Goal: Information Seeking & Learning: Stay updated

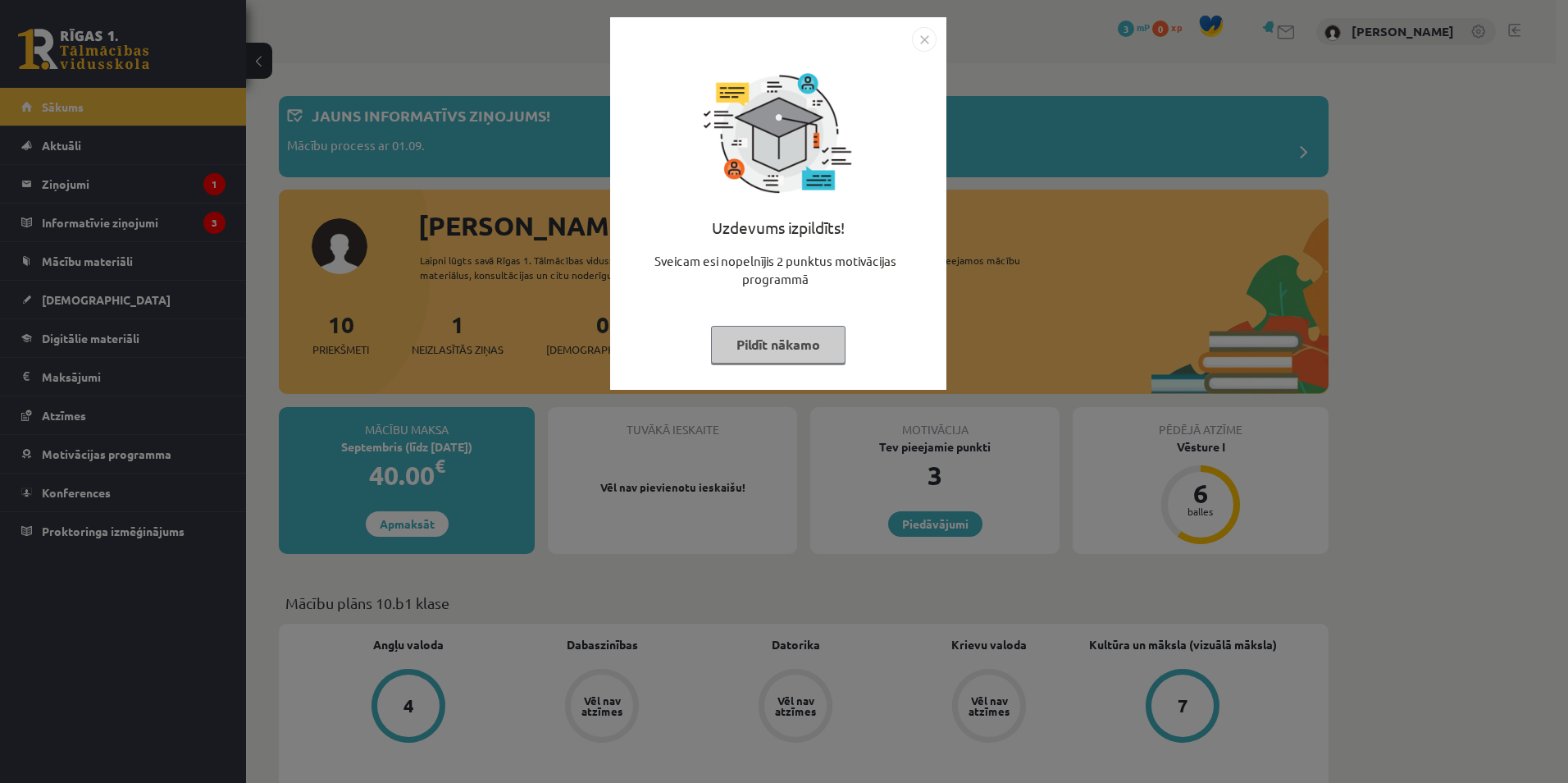
click at [814, 338] on button "Pildīt nākamo" at bounding box center [778, 345] width 134 height 38
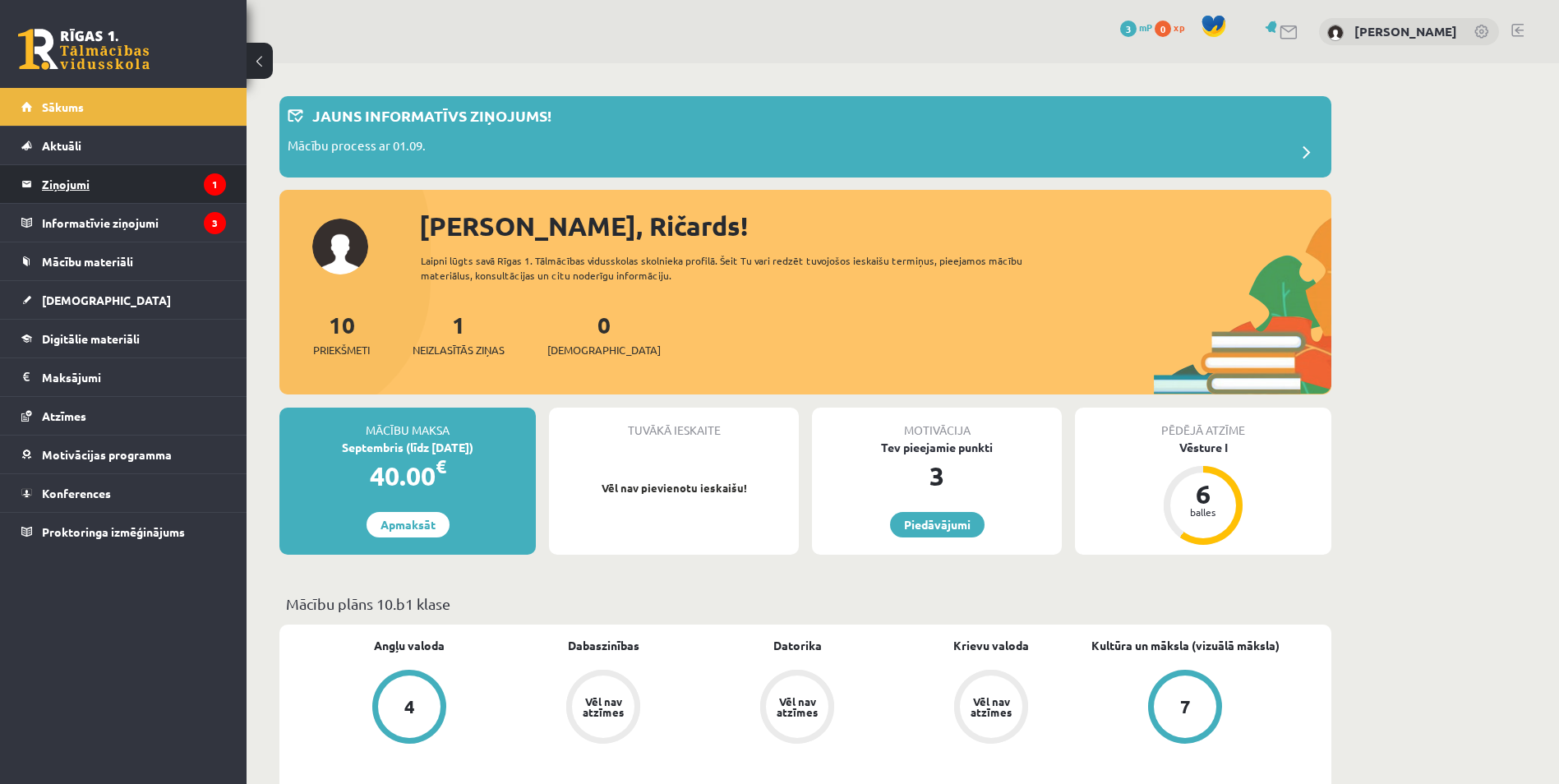
click at [81, 179] on legend "Ziņojumi 1" at bounding box center [134, 184] width 184 height 38
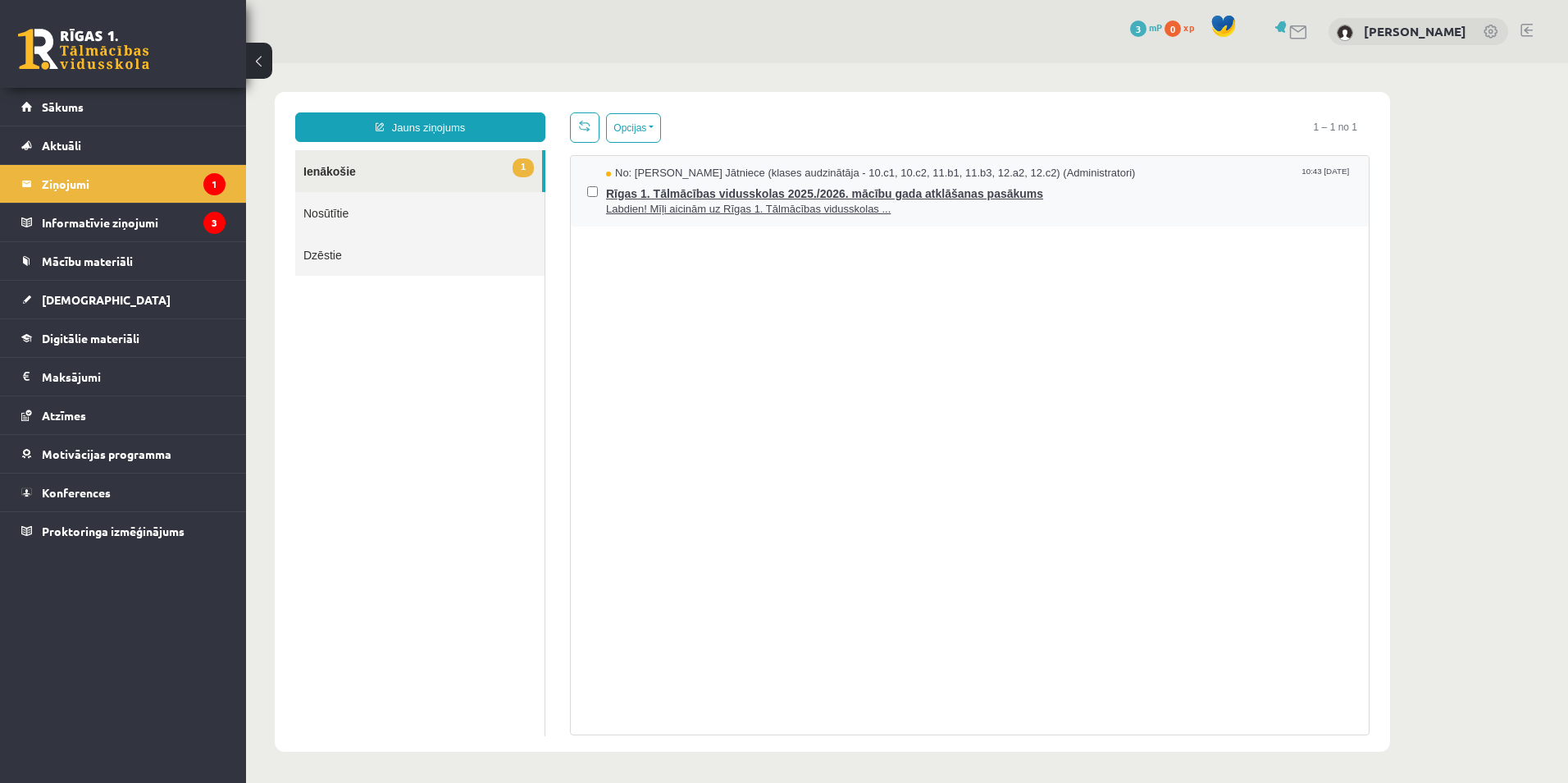
click at [691, 190] on span "Rīgas 1. Tālmācības vidusskolas 2025./2026. mācību gada atklāšanas pasākums" at bounding box center [979, 192] width 747 height 21
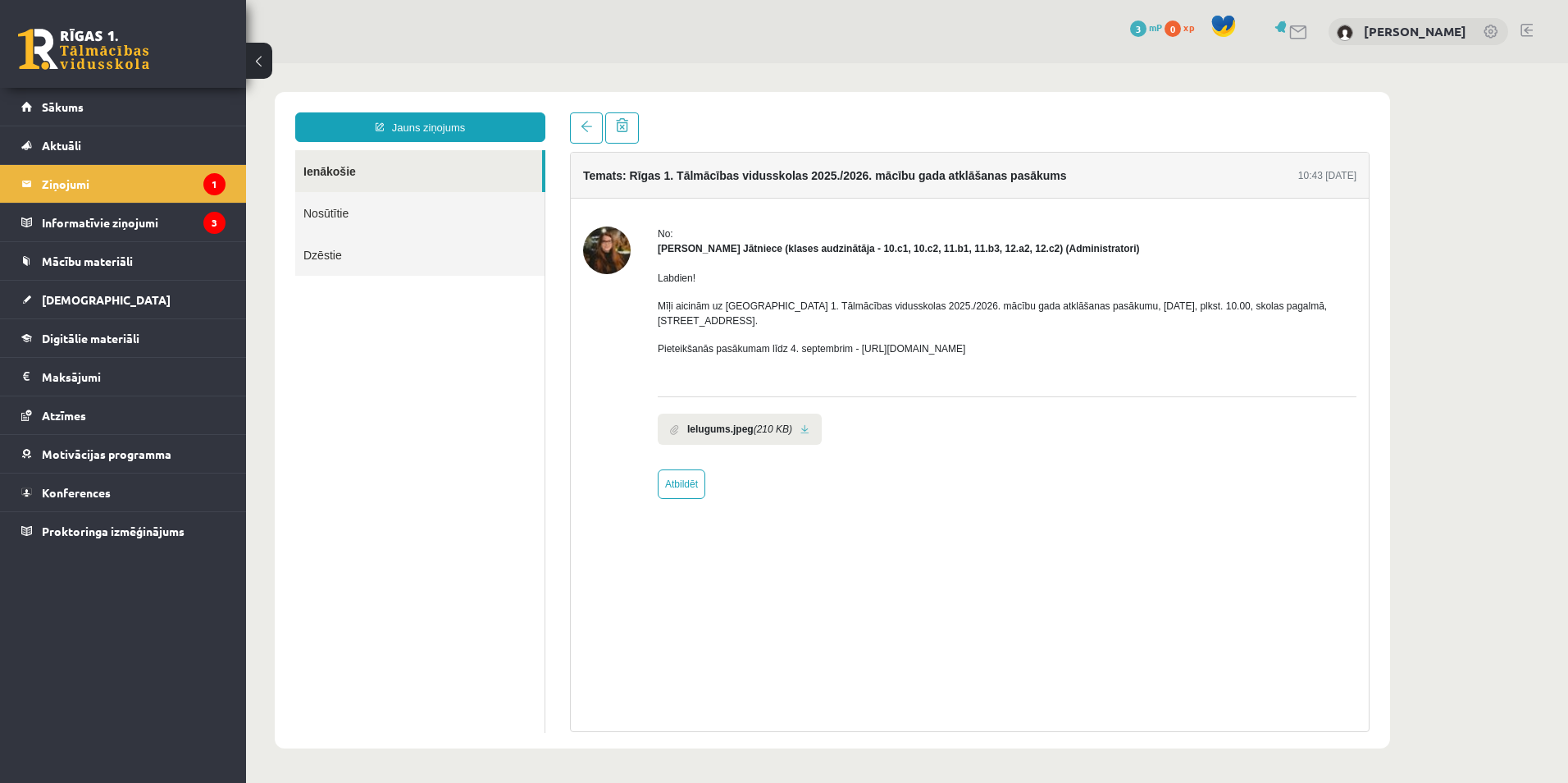
click at [806, 424] on link at bounding box center [805, 430] width 9 height 10
click at [105, 220] on legend "Informatīvie ziņojumi 3" at bounding box center [133, 222] width 184 height 38
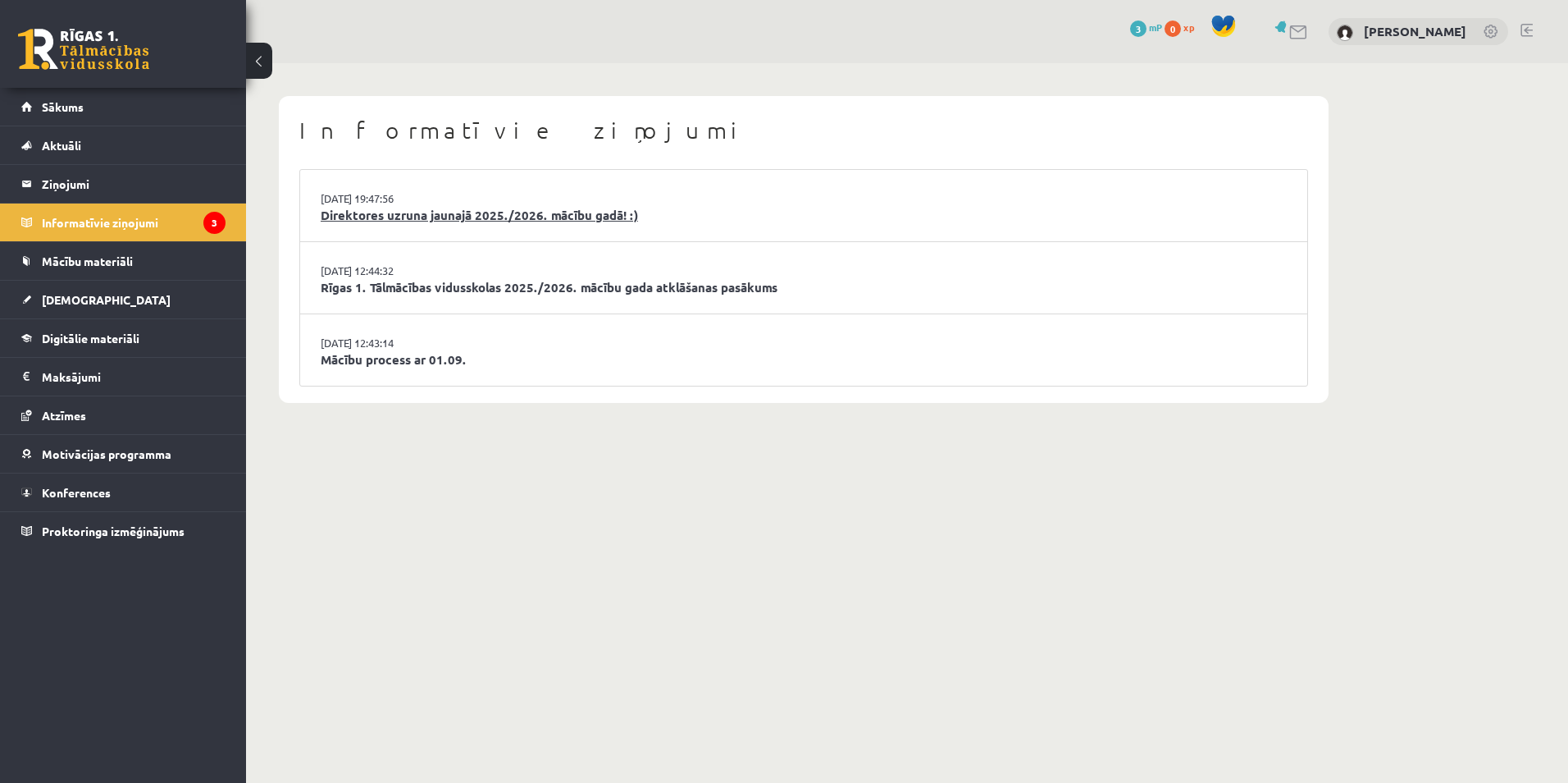
click at [454, 209] on link "Direktores uzruna jaunajā 2025./2026. mācību gadā! :)" at bounding box center [803, 216] width 966 height 19
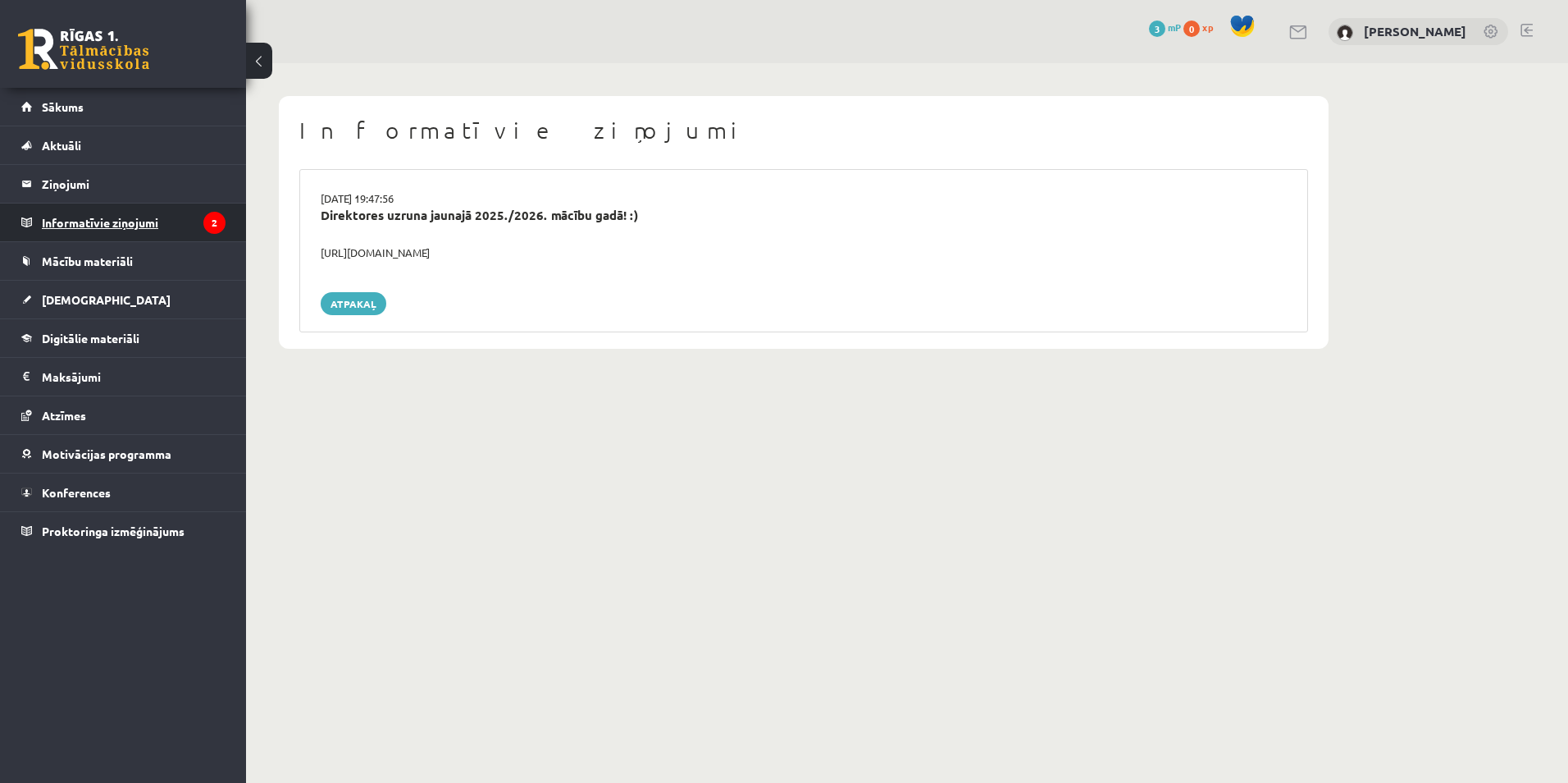
click at [95, 218] on legend "Informatīvie ziņojumi 2" at bounding box center [133, 222] width 184 height 38
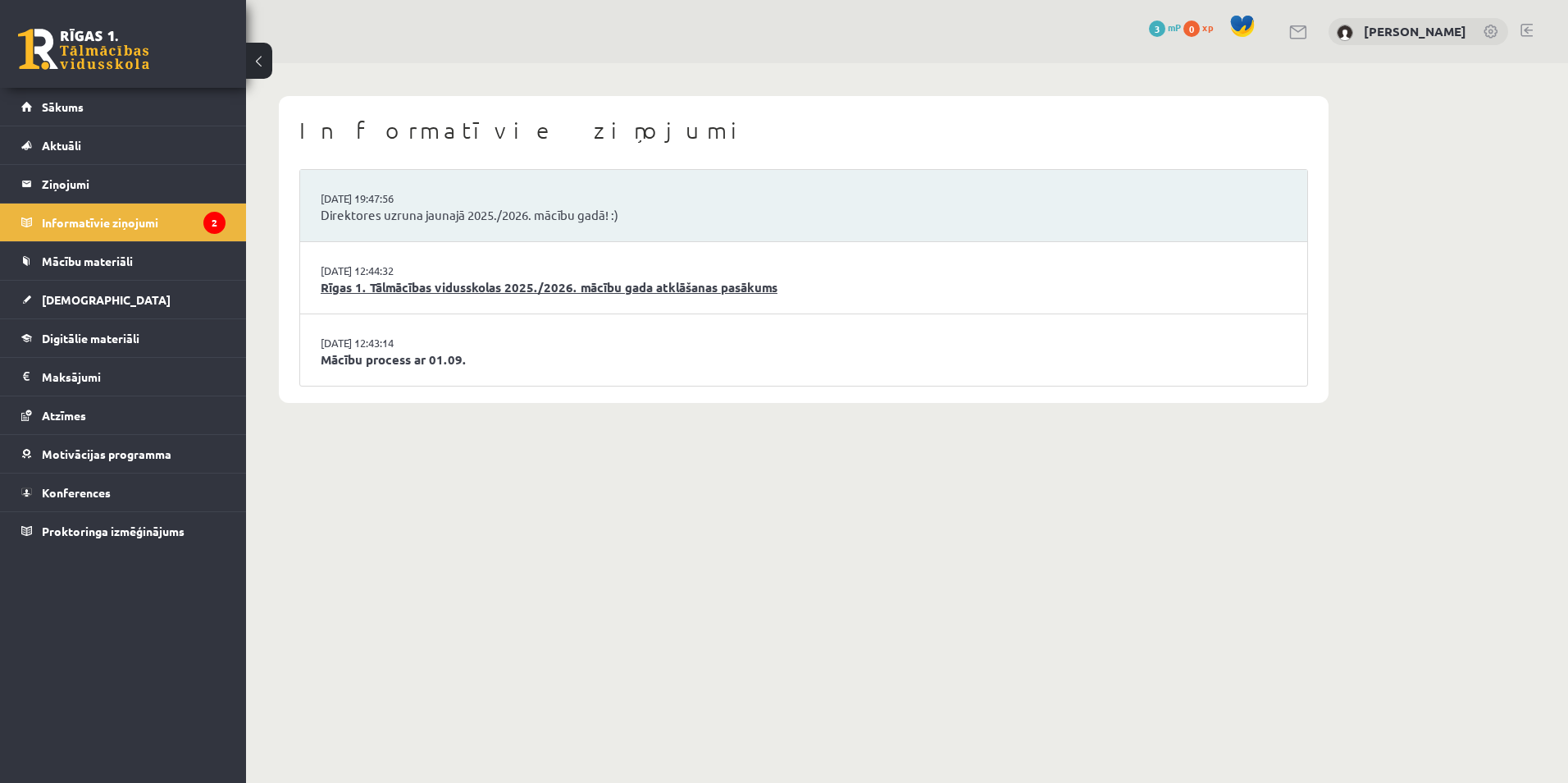
click at [421, 288] on link "Rīgas 1. Tālmācības vidusskolas 2025./2026. mācību gada atklāšanas pasākums" at bounding box center [803, 288] width 966 height 19
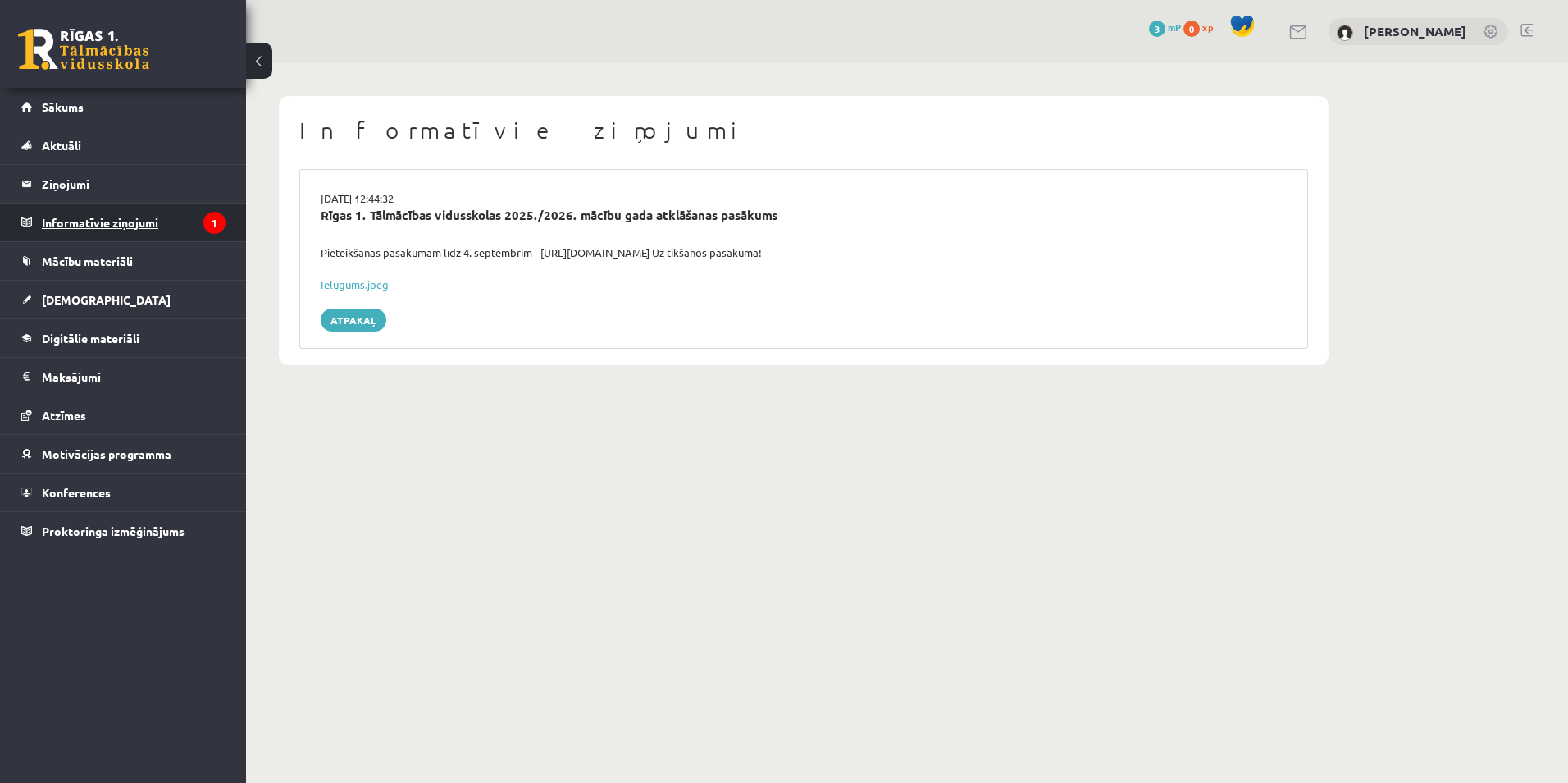
click at [107, 217] on legend "Informatīvie ziņojumi 1" at bounding box center [133, 222] width 184 height 38
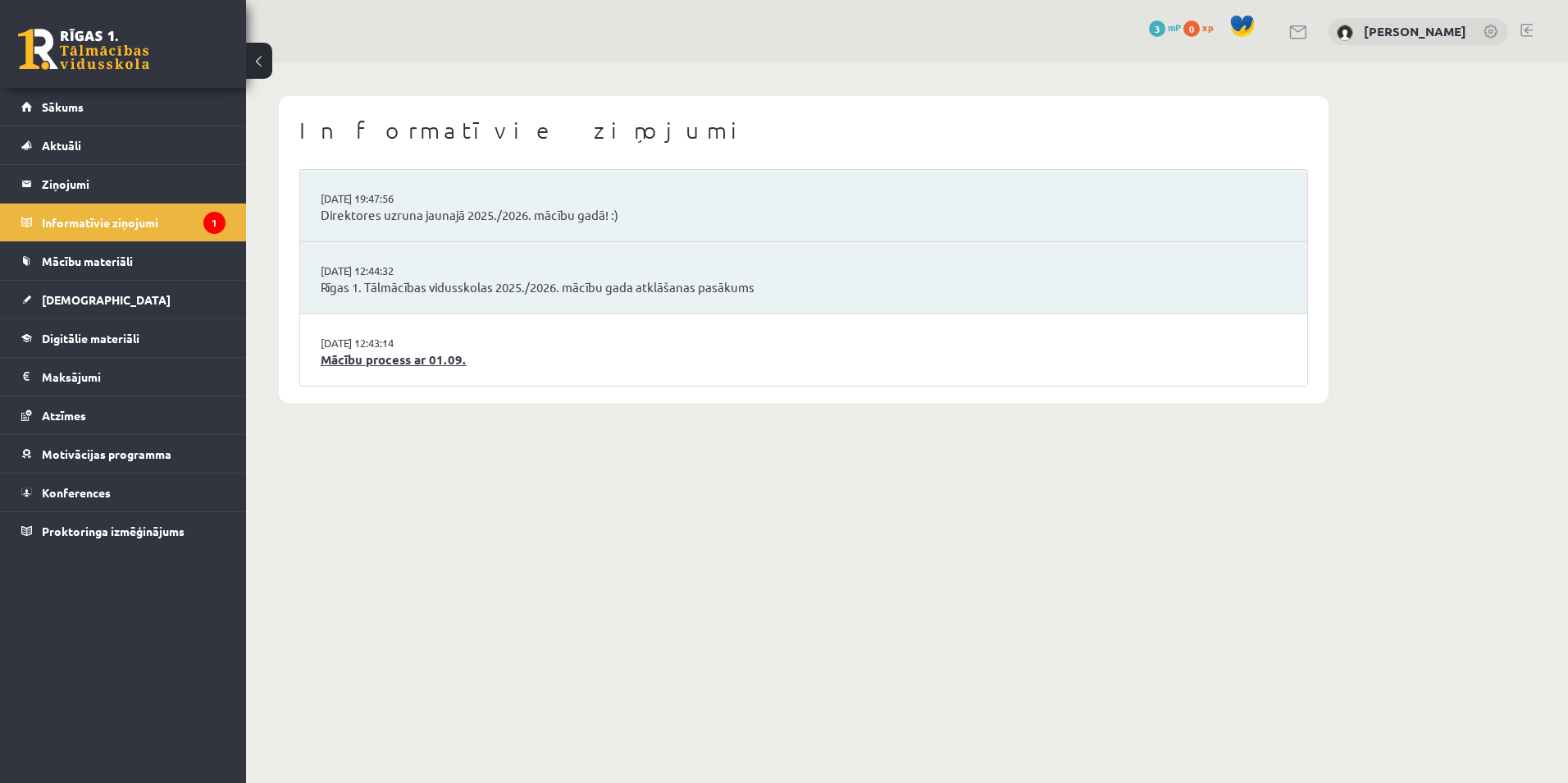
click at [428, 360] on link "Mācību process ar 01.09." at bounding box center [803, 359] width 966 height 19
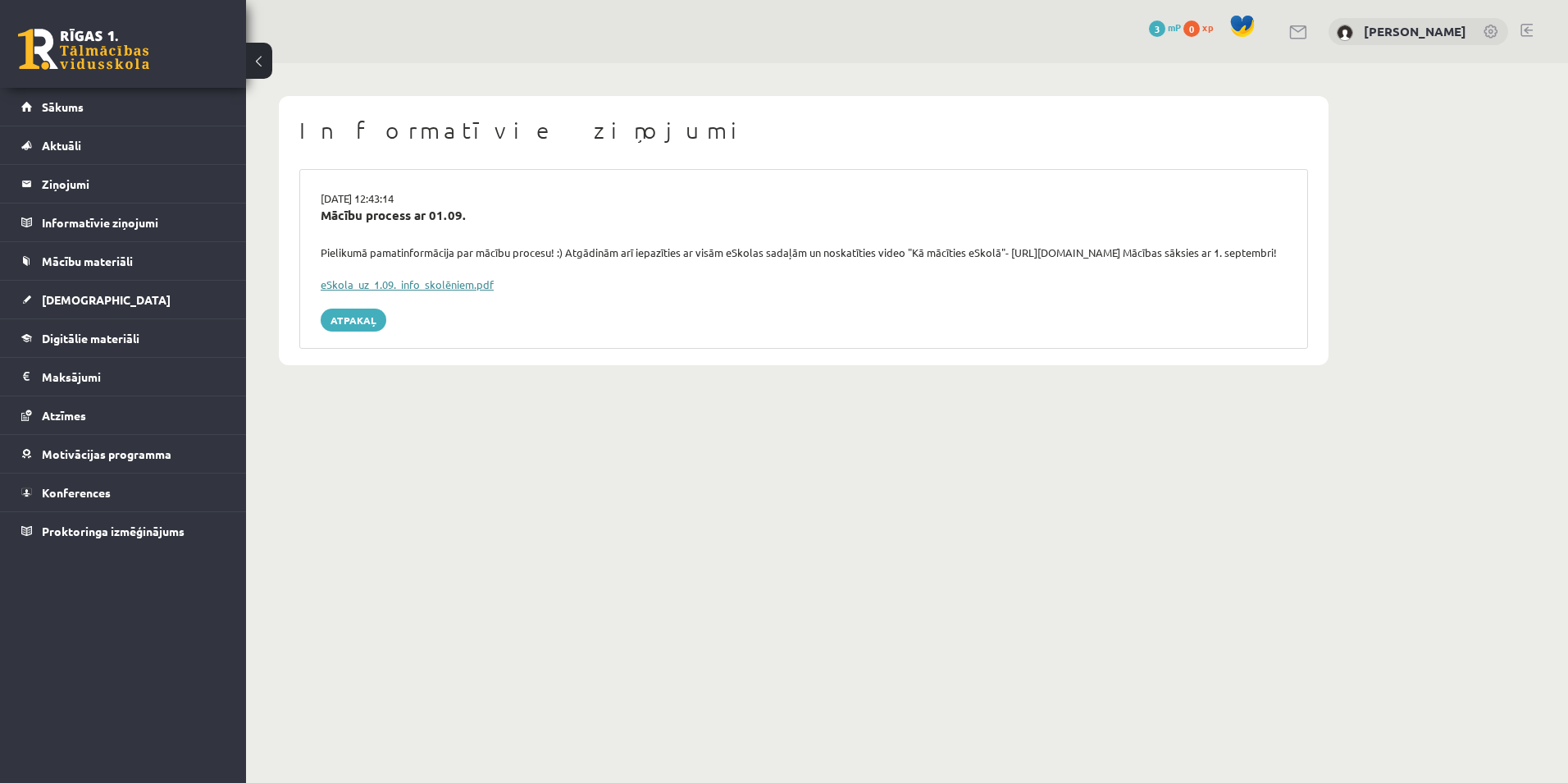
click at [408, 291] on link "eSkola_uz_1.09._info_skolēniem.pdf" at bounding box center [407, 284] width 173 height 14
click at [54, 106] on span "Sākums" at bounding box center [62, 106] width 42 height 15
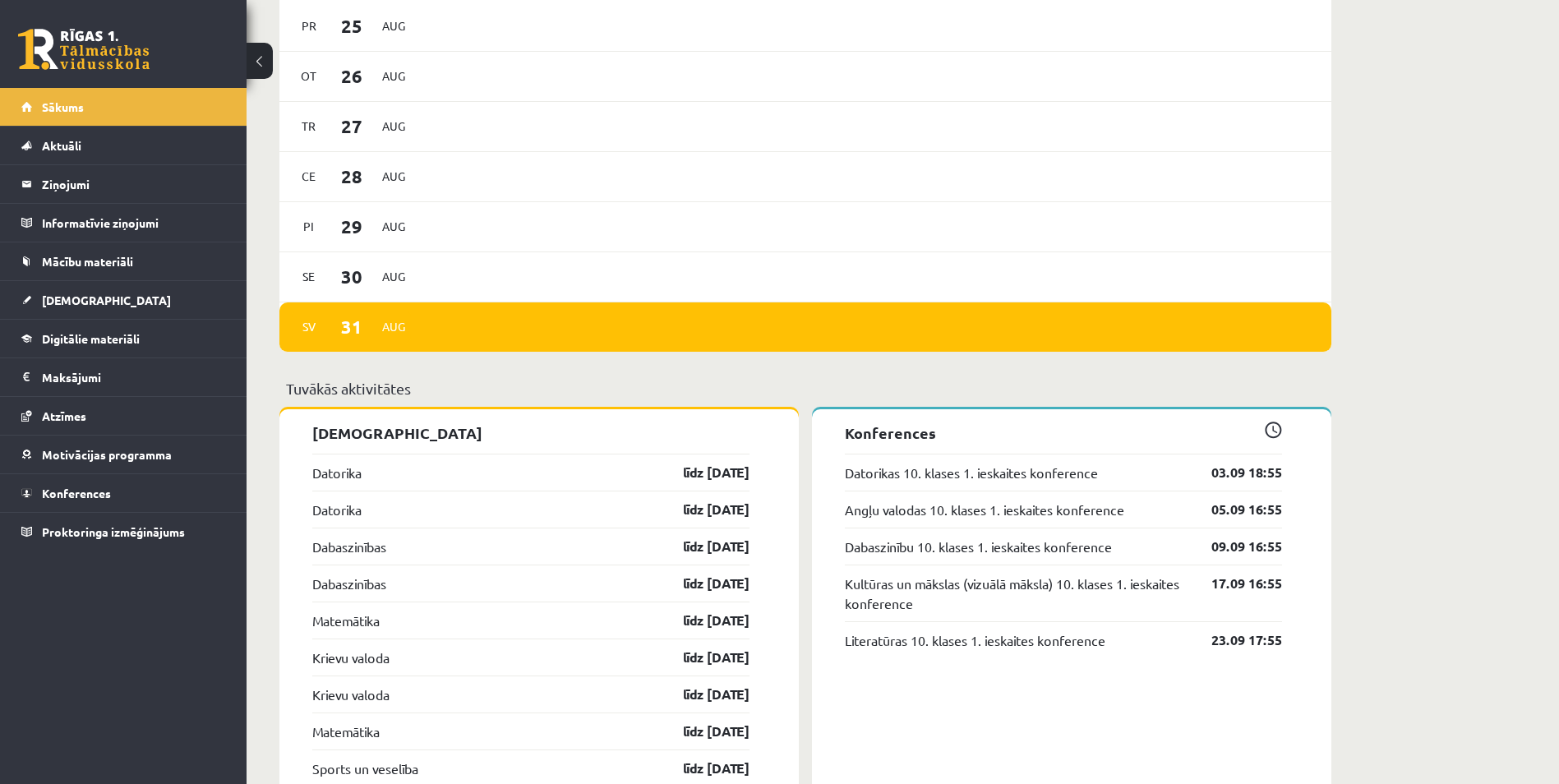
scroll to position [902, 0]
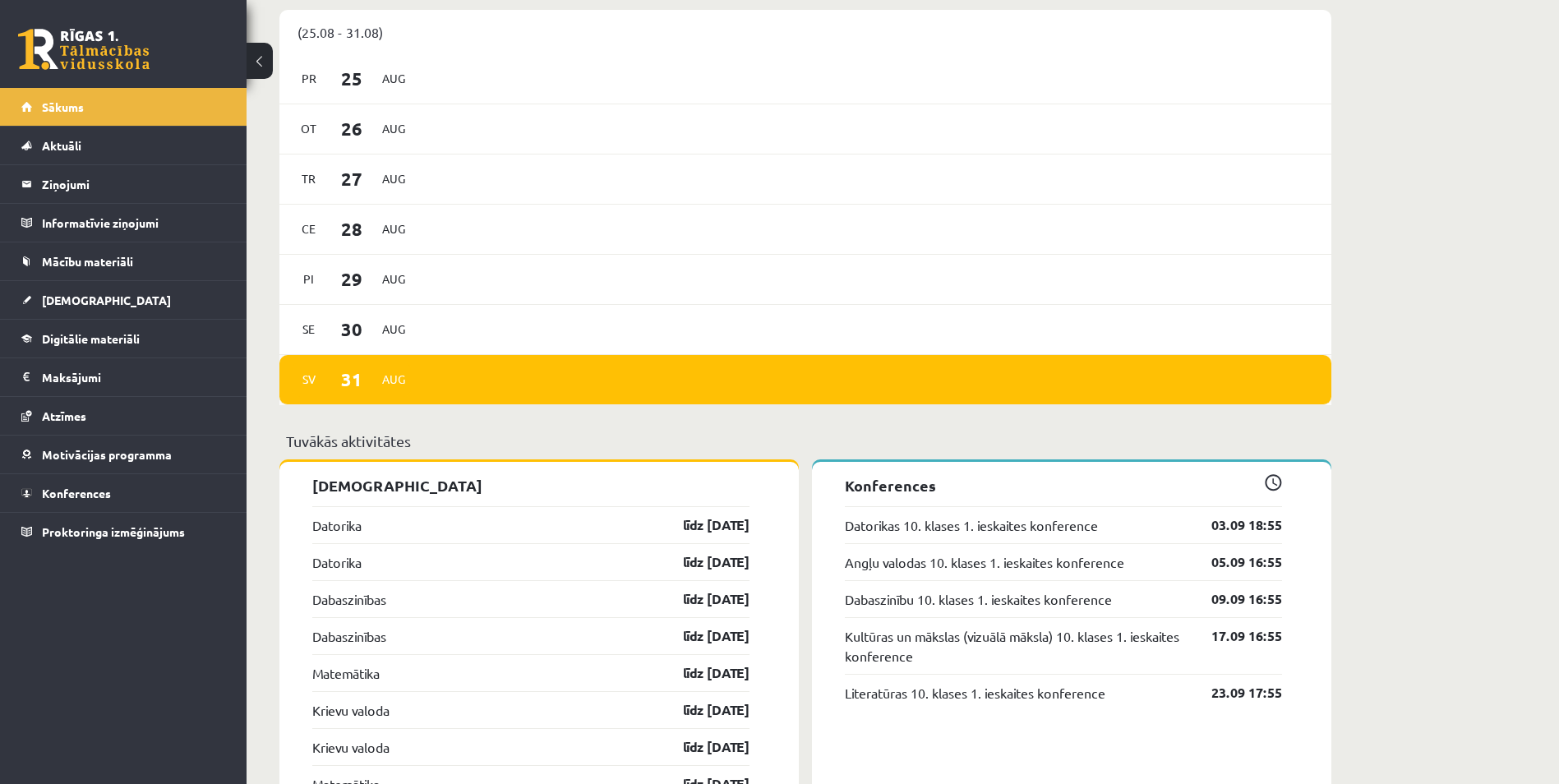
click at [396, 389] on span "Aug" at bounding box center [393, 380] width 34 height 26
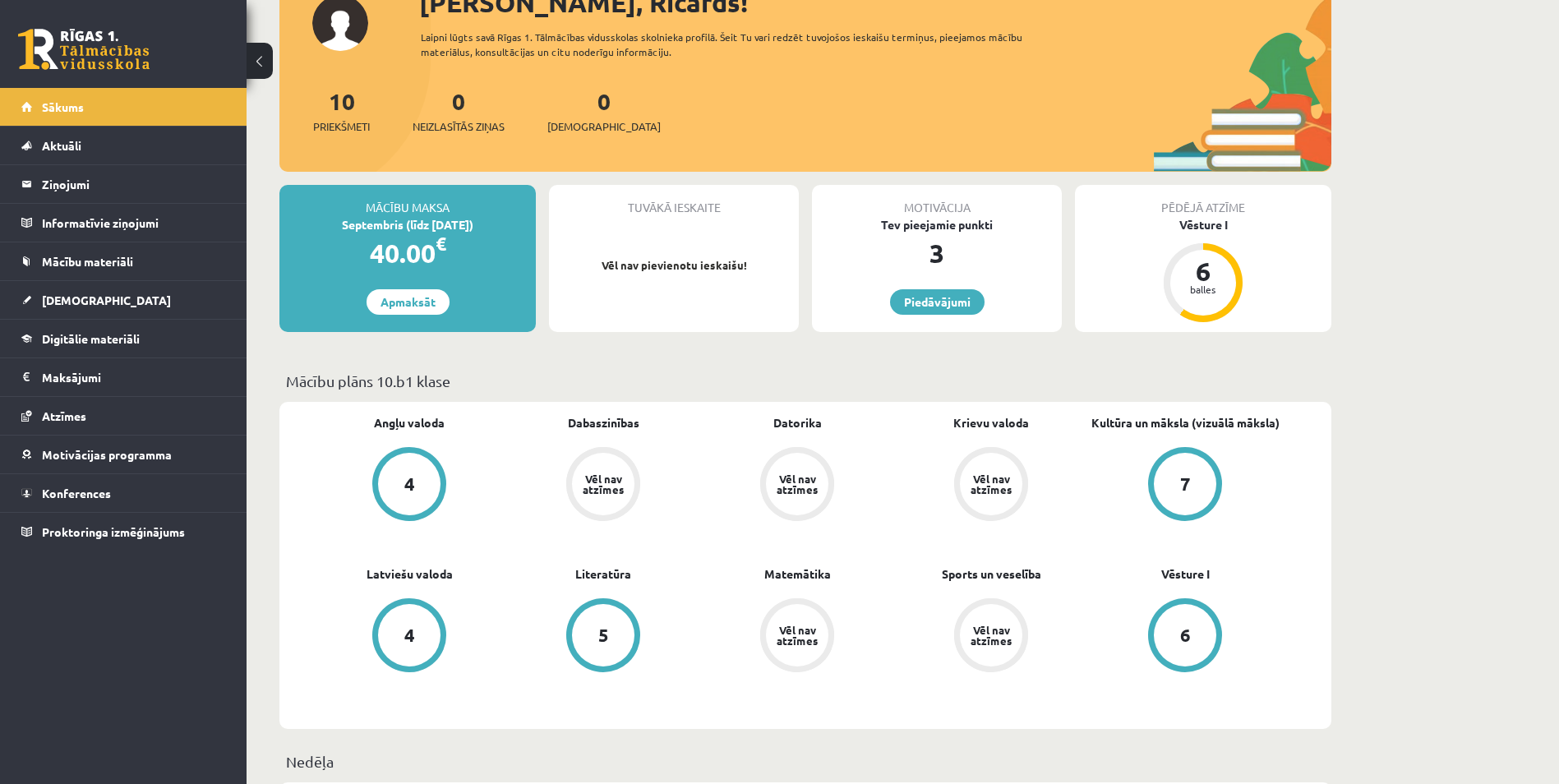
scroll to position [56, 0]
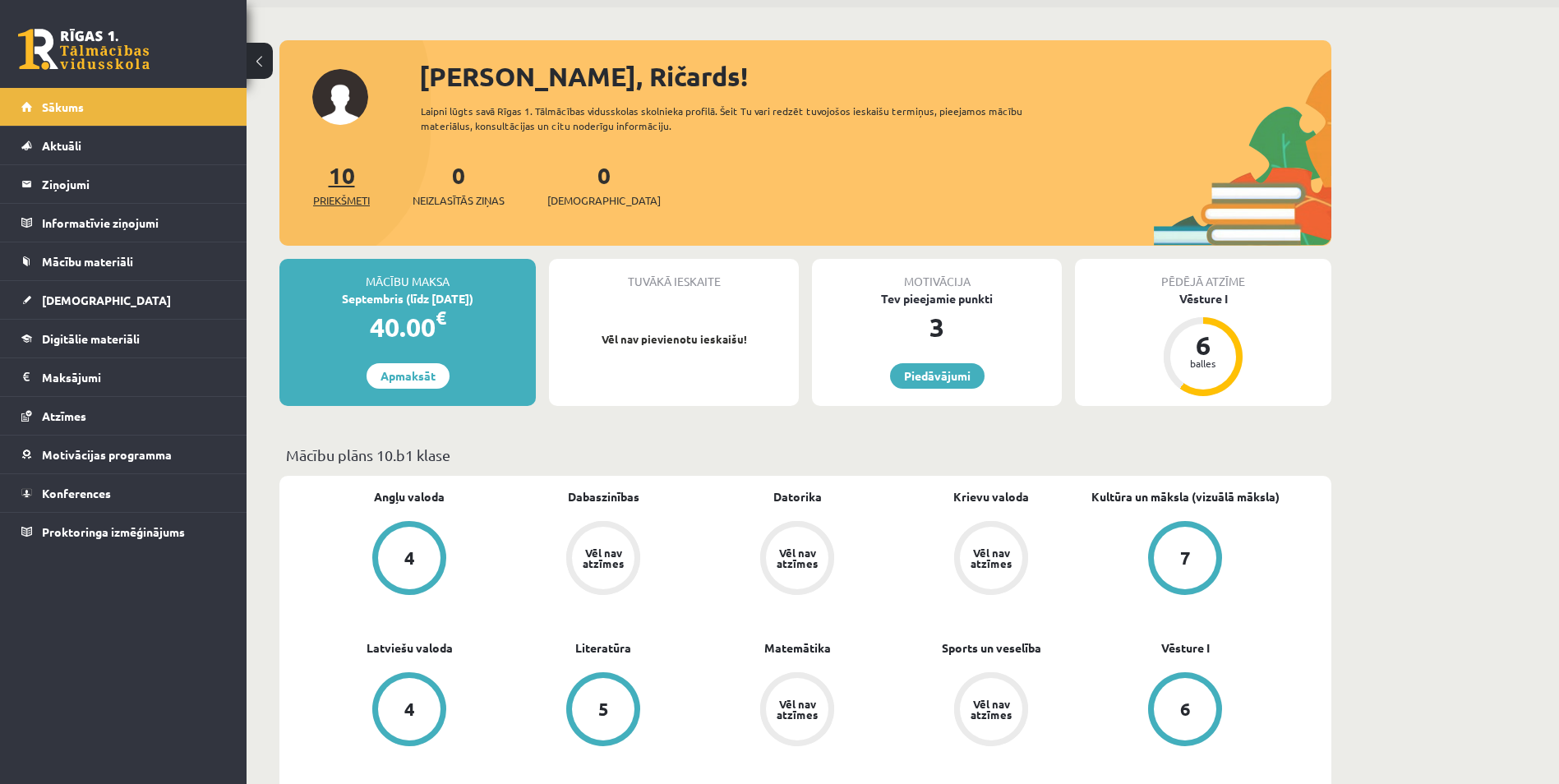
click at [344, 195] on span "Priekšmeti" at bounding box center [341, 200] width 57 height 16
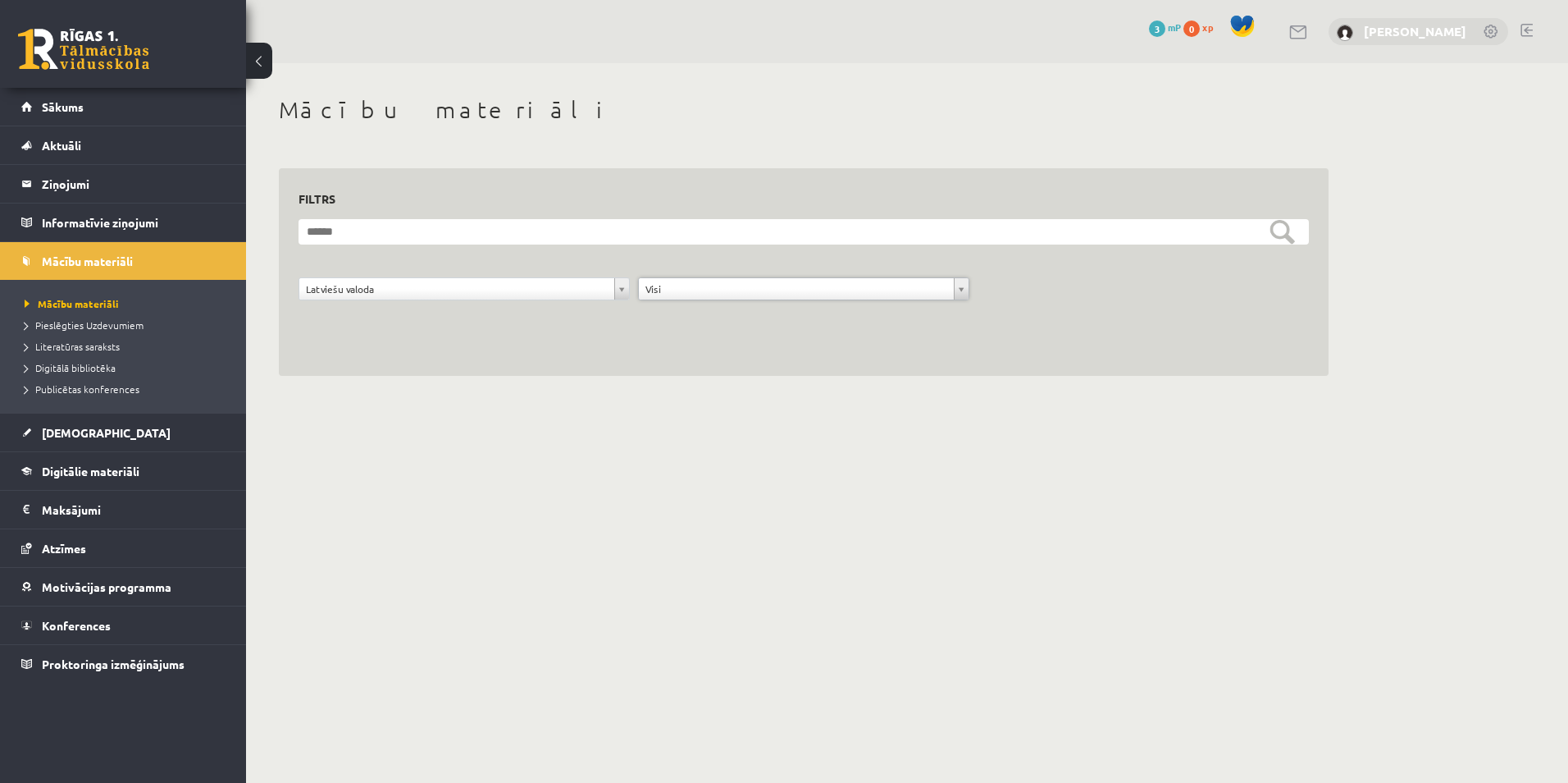
click at [1393, 30] on link "[PERSON_NAME]" at bounding box center [1415, 31] width 103 height 16
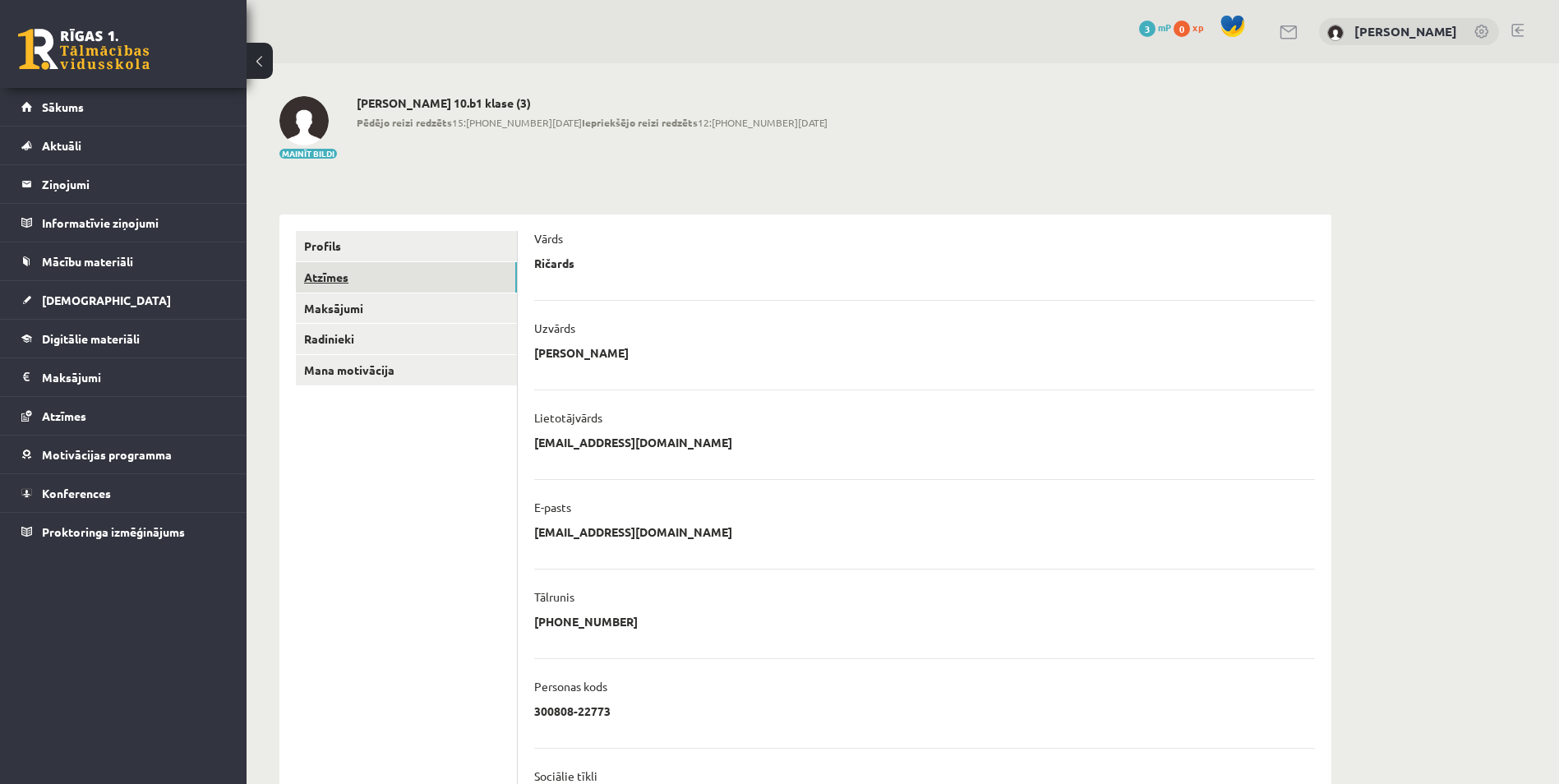
click at [329, 269] on link "Atzīmes" at bounding box center [406, 277] width 221 height 30
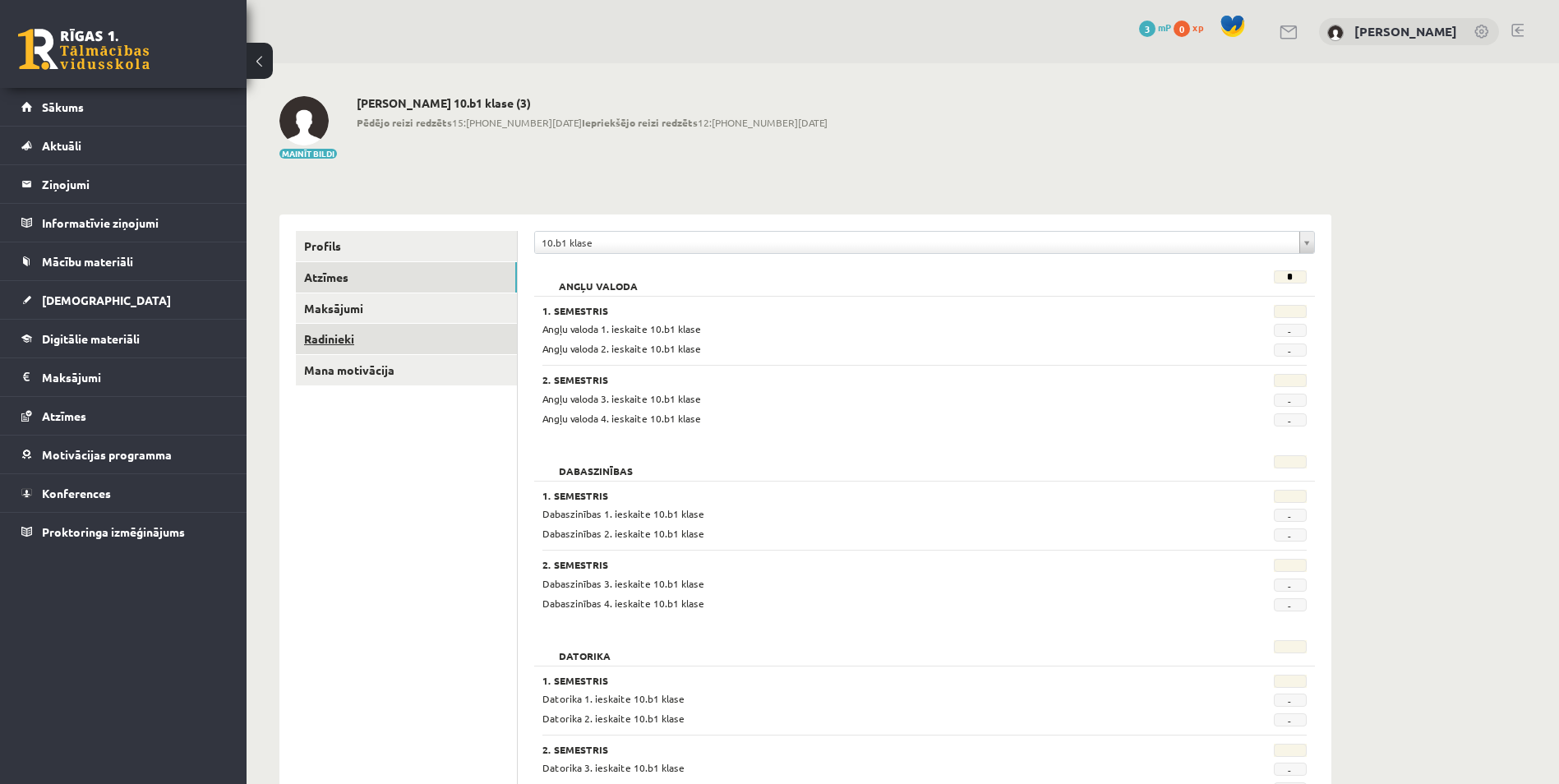
click at [316, 327] on link "Radinieki" at bounding box center [406, 338] width 221 height 30
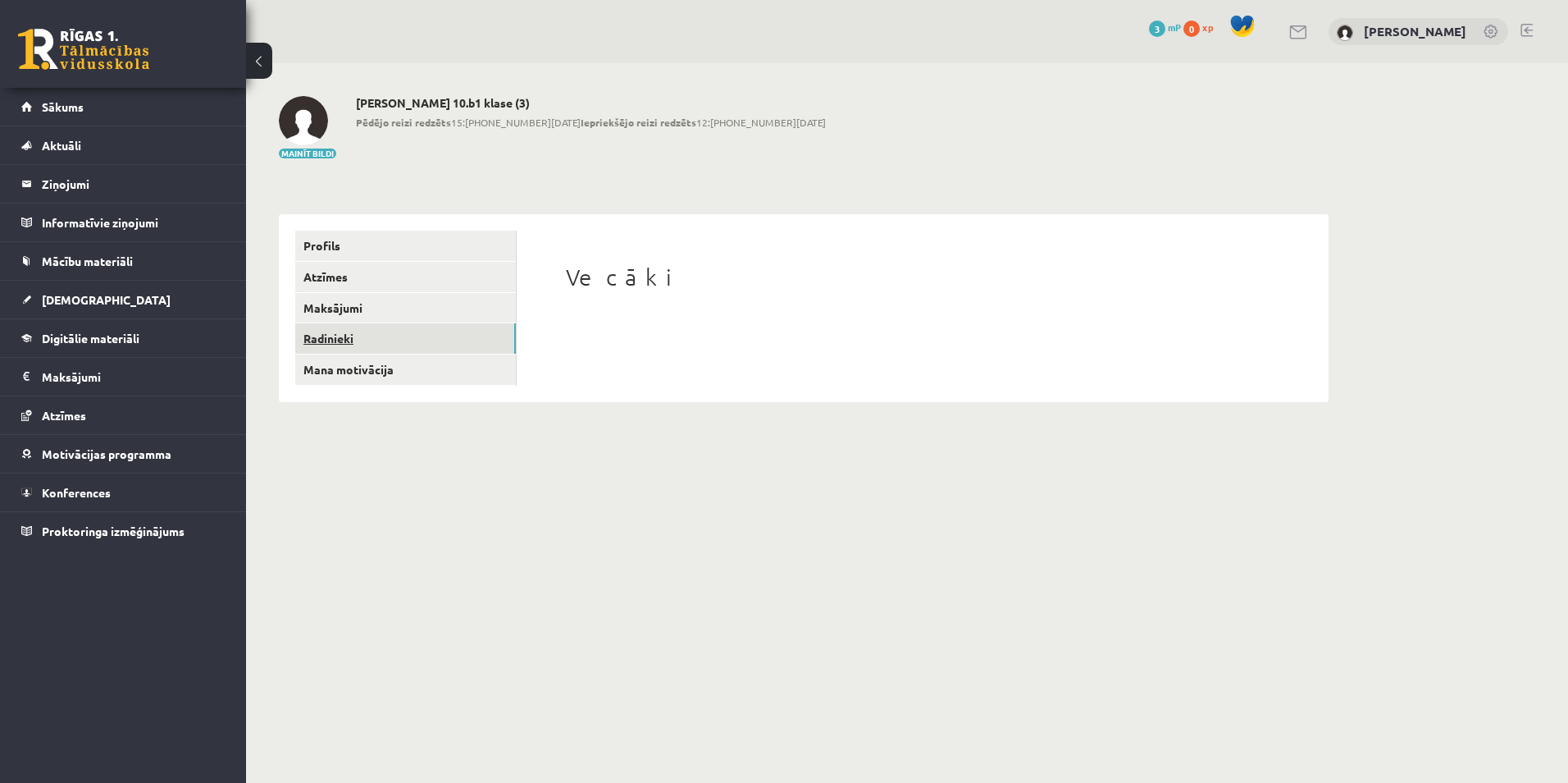
click at [319, 329] on link "Radinieki" at bounding box center [405, 338] width 221 height 30
click at [328, 242] on link "Profils" at bounding box center [405, 245] width 221 height 30
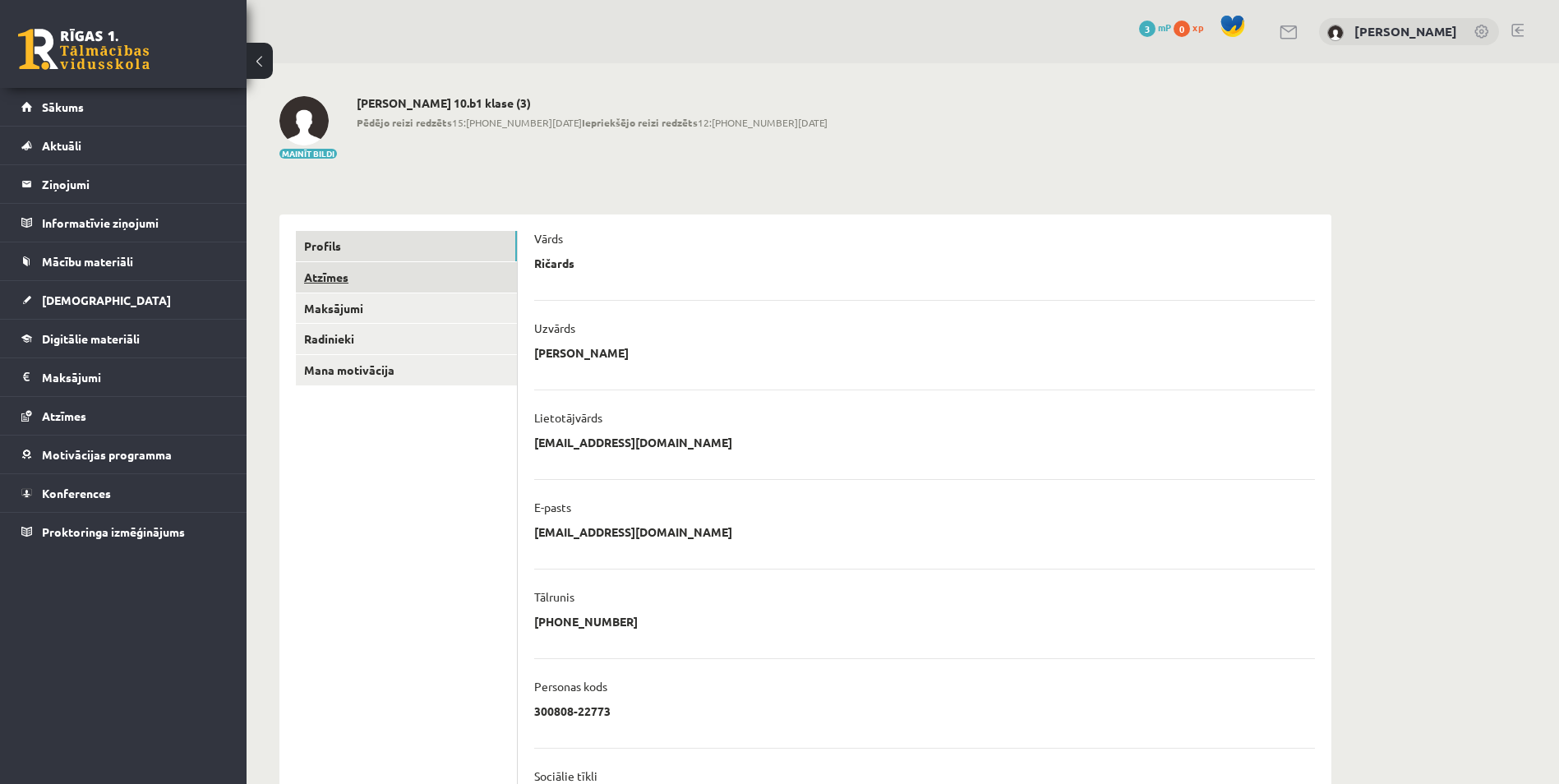
click at [328, 269] on link "Atzīmes" at bounding box center [406, 277] width 221 height 30
